Goal: Task Accomplishment & Management: Manage account settings

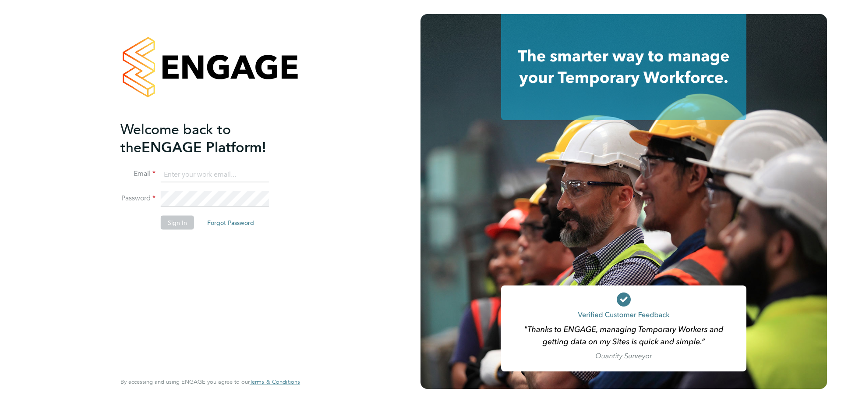
type input "mark.haley@hmsworks.co.uk"
click at [176, 218] on button "Sign In" at bounding box center [177, 222] width 33 height 14
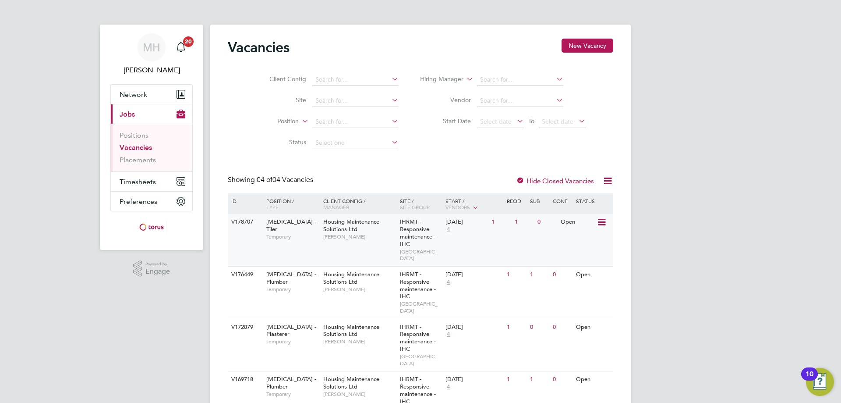
click at [601, 222] on icon at bounding box center [601, 222] width 9 height 11
click at [566, 243] on li "View Details" at bounding box center [579, 242] width 51 height 12
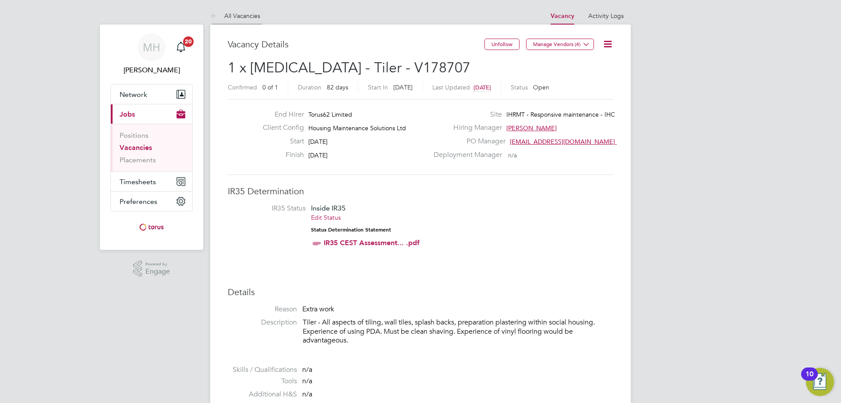
click at [234, 16] on link "All Vacancies" at bounding box center [235, 16] width 50 height 8
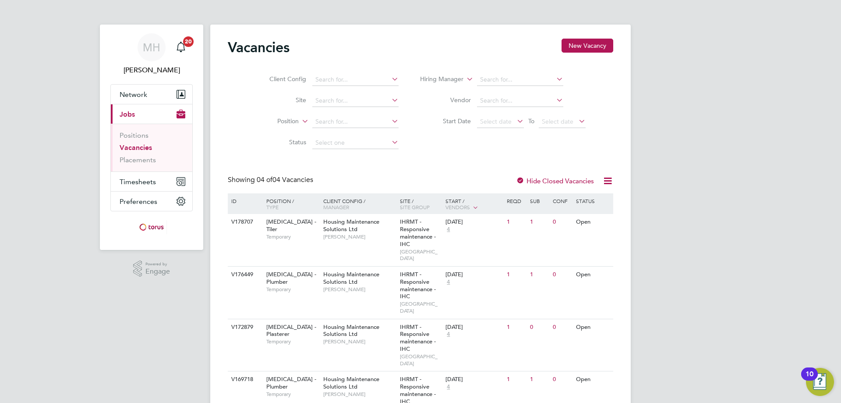
click at [390, 80] on icon at bounding box center [390, 79] width 0 height 12
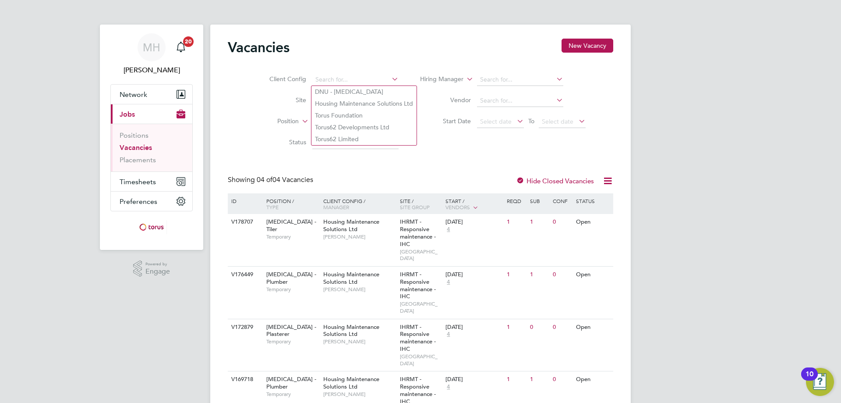
click at [390, 80] on icon at bounding box center [390, 79] width 0 height 12
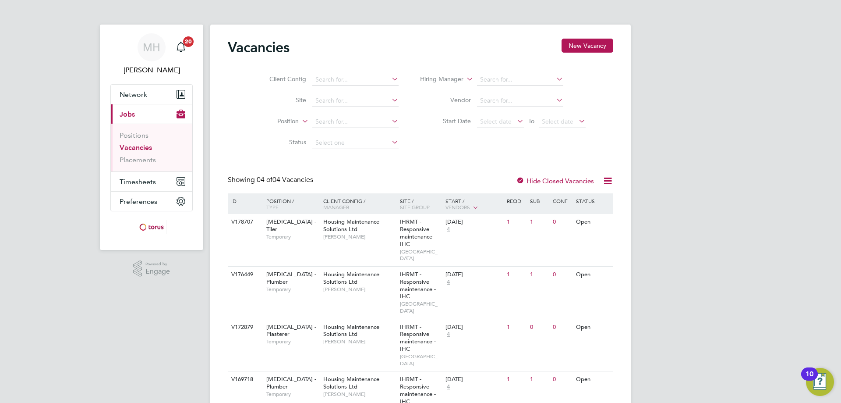
click at [390, 100] on icon at bounding box center [390, 100] width 0 height 12
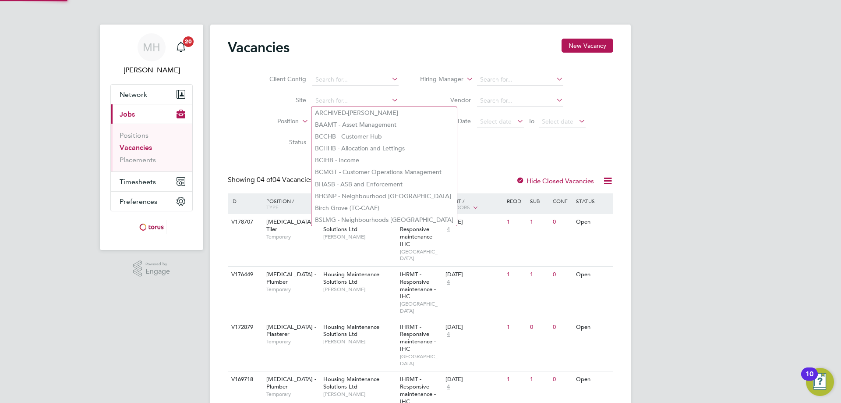
click at [390, 100] on icon at bounding box center [390, 100] width 0 height 12
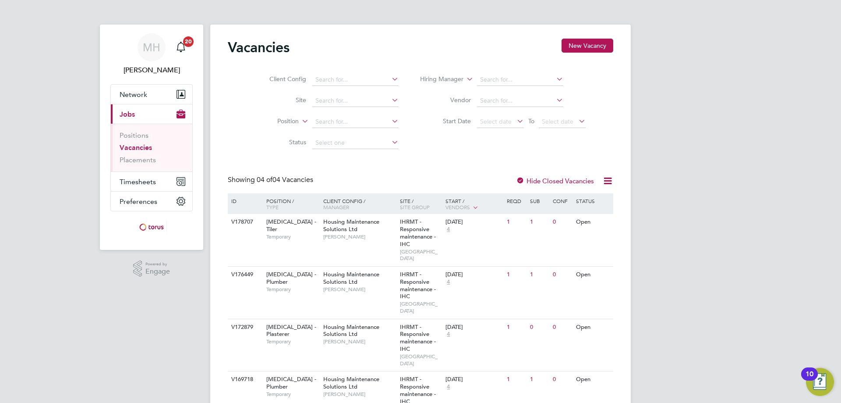
click at [554, 80] on icon at bounding box center [554, 79] width 0 height 12
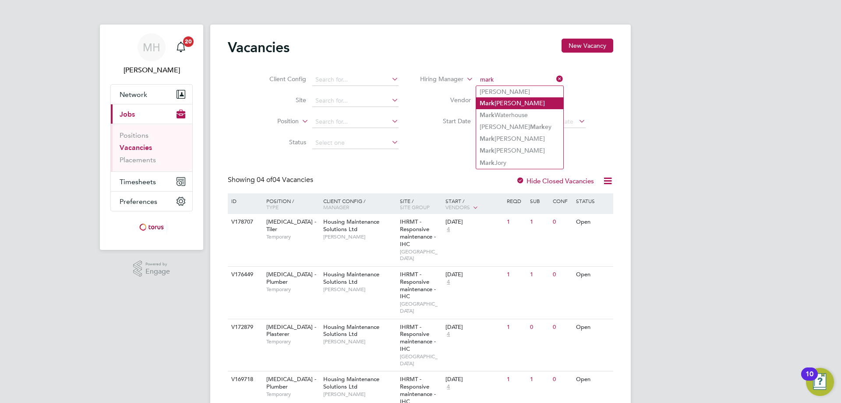
click at [512, 99] on li "Mark Haley" at bounding box center [519, 103] width 87 height 12
type input "Mark Haley"
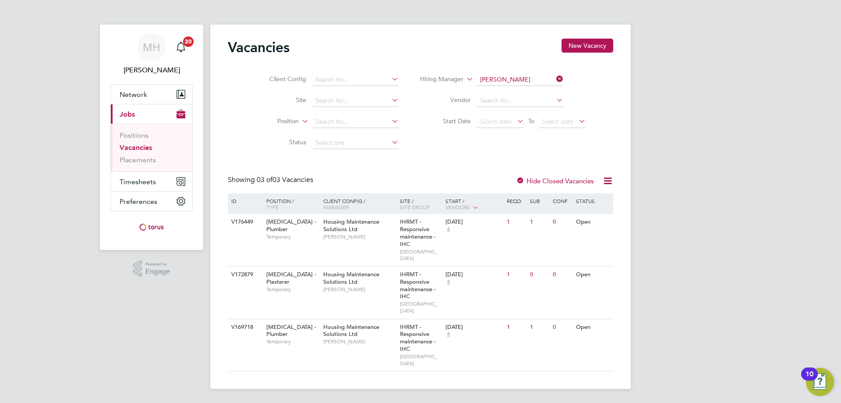
click at [554, 78] on icon at bounding box center [554, 79] width 0 height 12
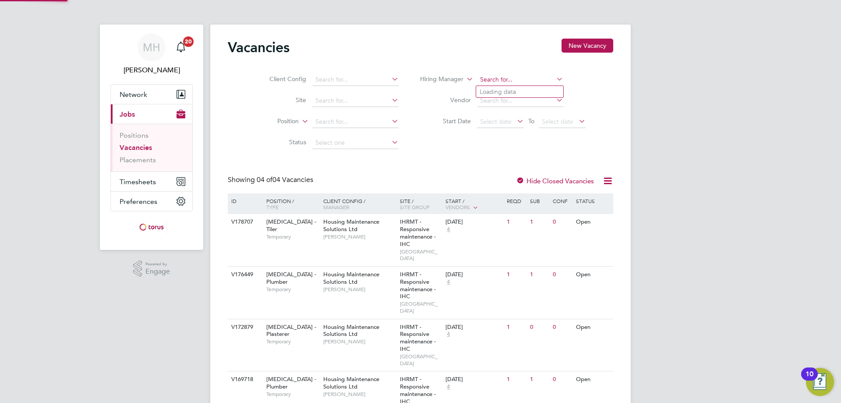
click at [506, 80] on input at bounding box center [520, 80] width 86 height 12
click at [514, 89] on li "Bre ndan Day" at bounding box center [519, 92] width 87 height 12
type input "Brendan Day"
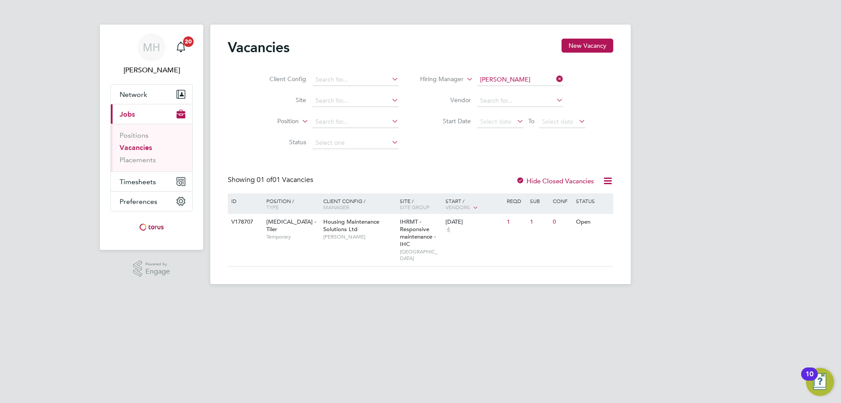
click at [554, 78] on icon at bounding box center [554, 79] width 0 height 12
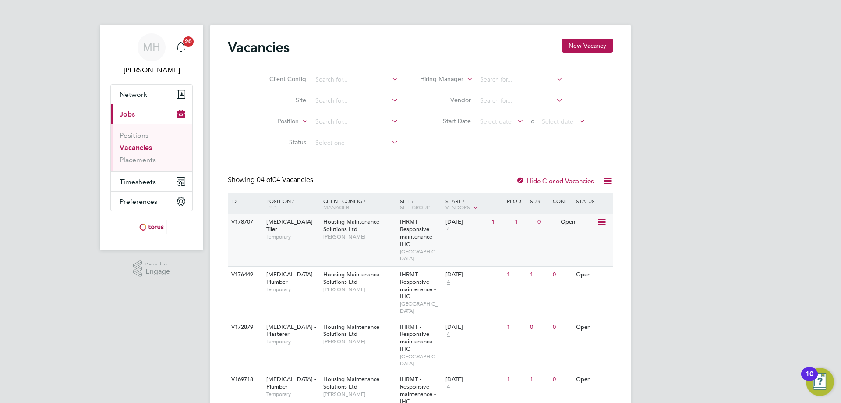
scroll to position [25, 0]
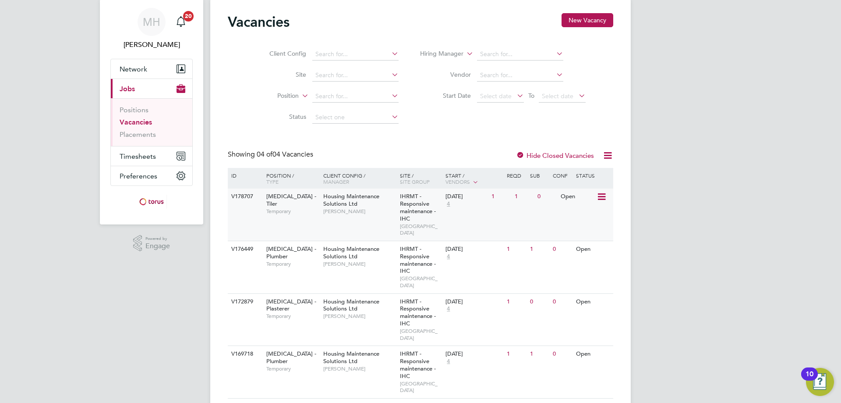
click at [602, 198] on icon at bounding box center [601, 196] width 9 height 11
click at [567, 229] on li "Edit" at bounding box center [579, 229] width 51 height 12
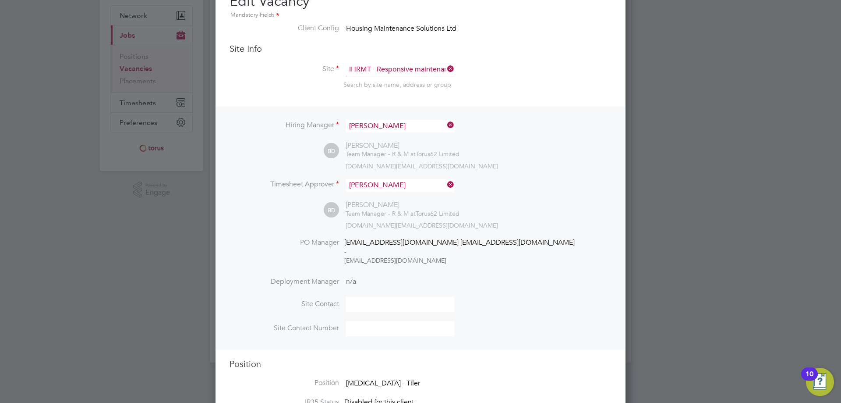
scroll to position [35, 0]
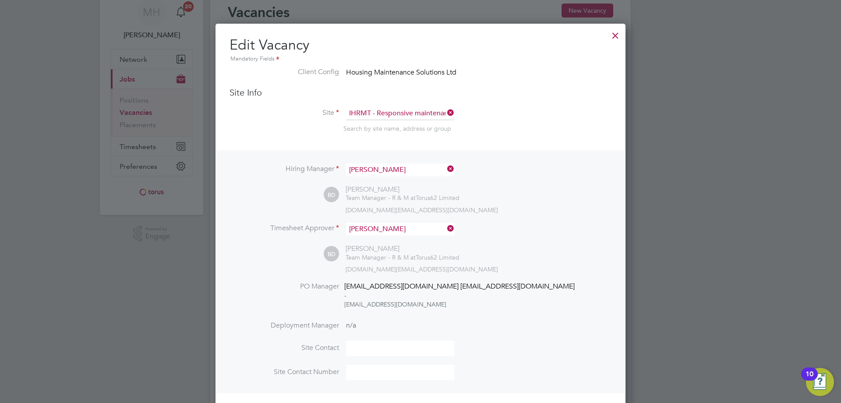
click at [614, 35] on div at bounding box center [615, 33] width 16 height 16
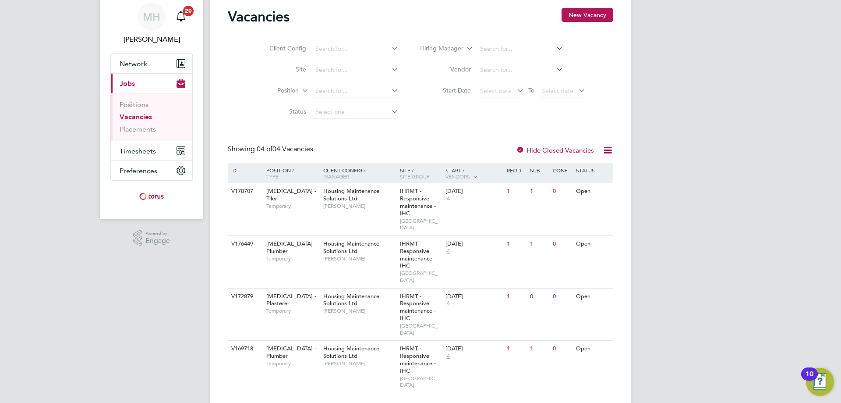
scroll to position [25, 0]
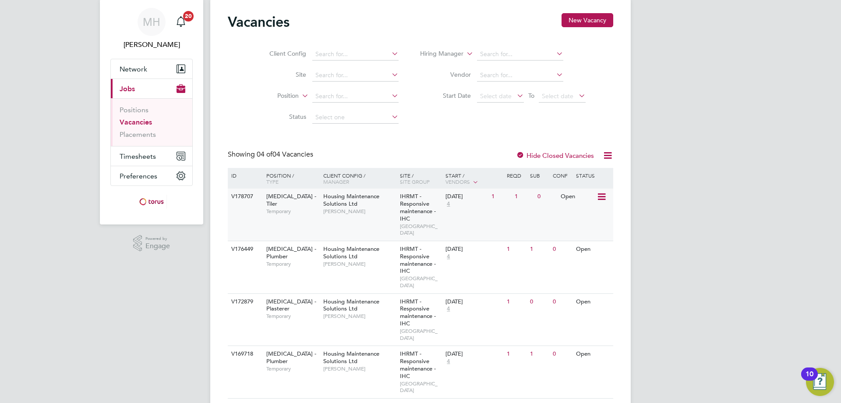
click at [604, 197] on icon at bounding box center [601, 196] width 9 height 11
click at [561, 230] on li "Edit" at bounding box center [579, 229] width 51 height 12
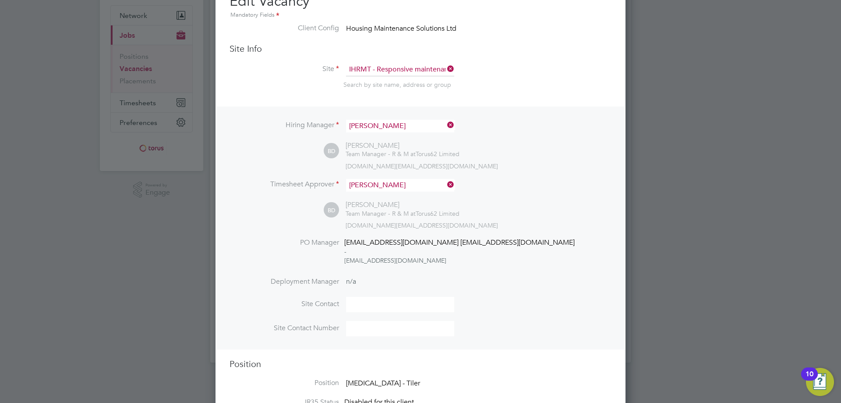
scroll to position [0, 0]
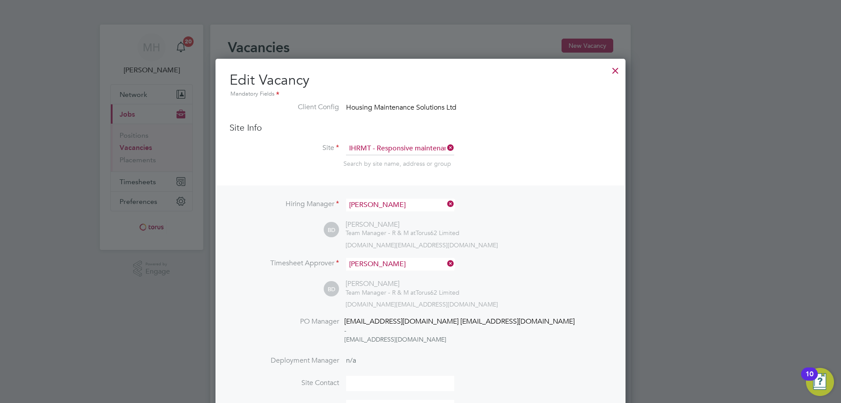
click at [614, 71] on div at bounding box center [615, 68] width 16 height 16
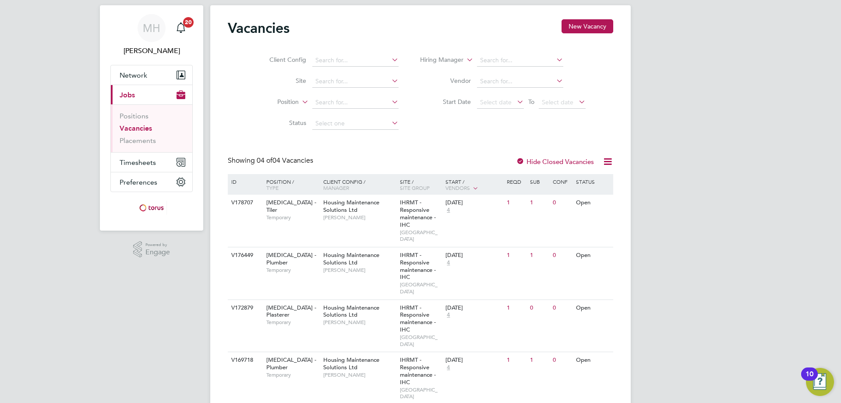
scroll to position [25, 0]
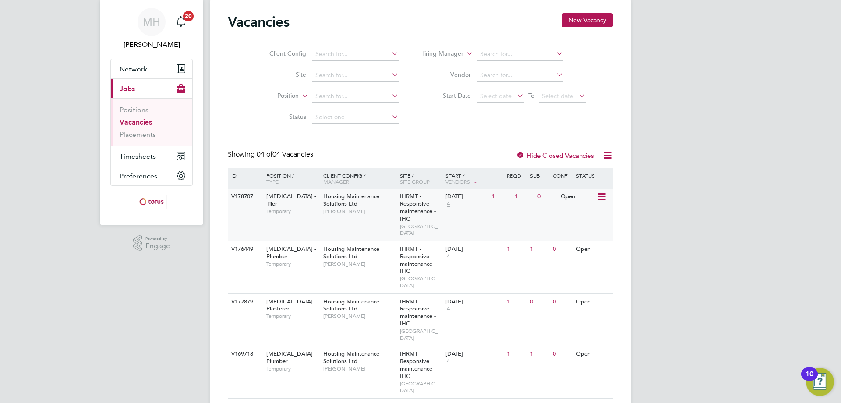
click at [600, 197] on icon at bounding box center [601, 196] width 9 height 11
click at [574, 215] on li "View Details" at bounding box center [579, 217] width 51 height 12
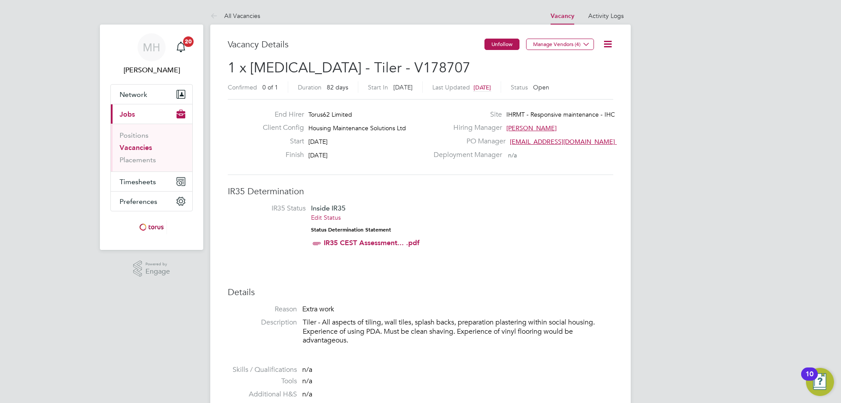
click at [500, 44] on button "Unfollow" at bounding box center [501, 44] width 35 height 11
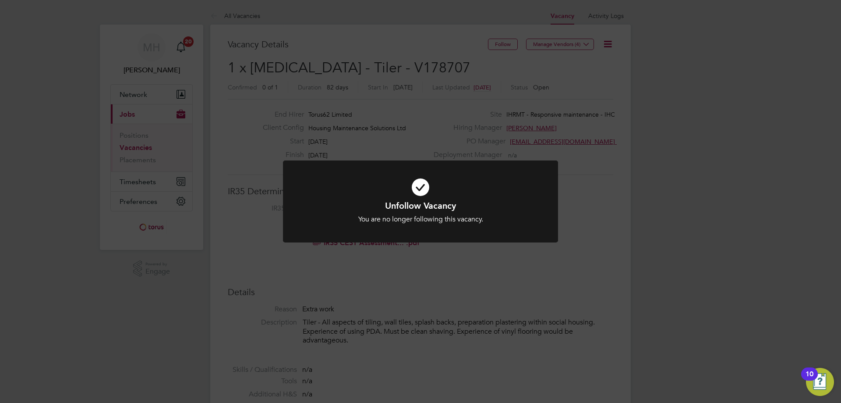
click at [690, 152] on div "Unfollow Vacancy You are no longer following this vacancy. Cancel Okay" at bounding box center [420, 201] width 841 height 403
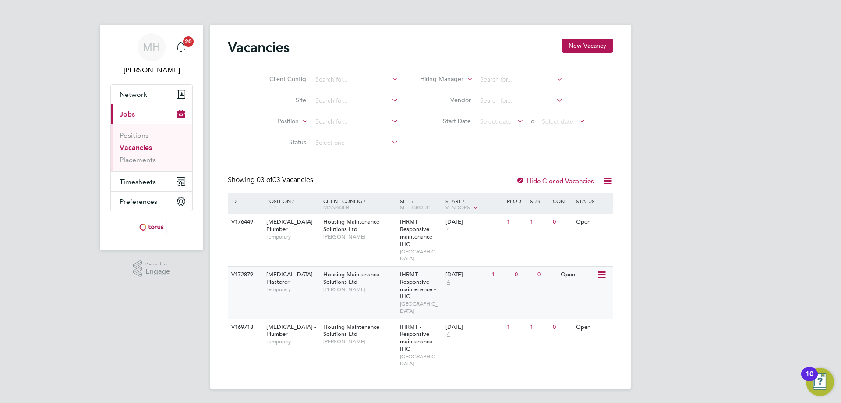
click at [602, 269] on icon at bounding box center [601, 274] width 9 height 11
click at [566, 301] on li "Edit" at bounding box center [579, 300] width 51 height 12
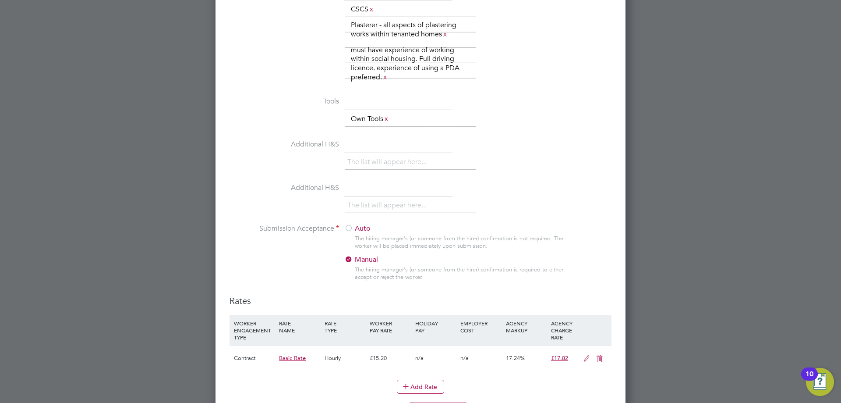
scroll to position [776, 0]
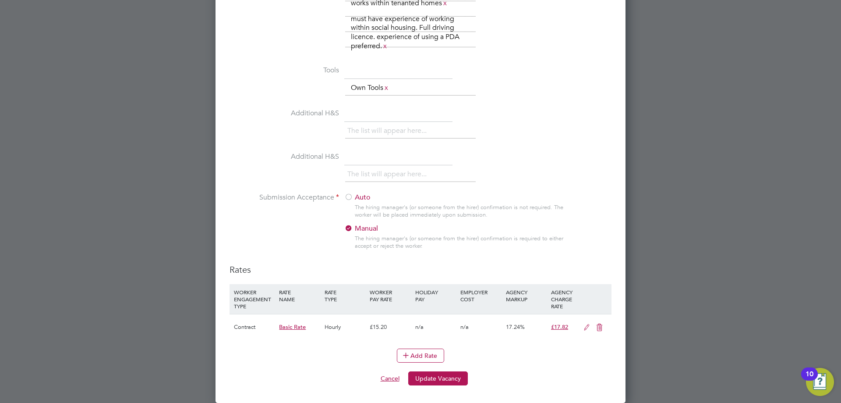
click at [388, 377] on button "Cancel" at bounding box center [390, 378] width 33 height 14
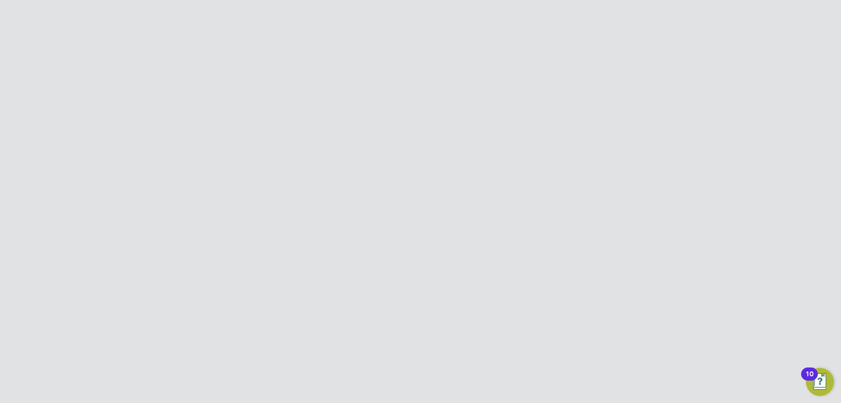
scroll to position [0, 0]
